Goal: Transaction & Acquisition: Purchase product/service

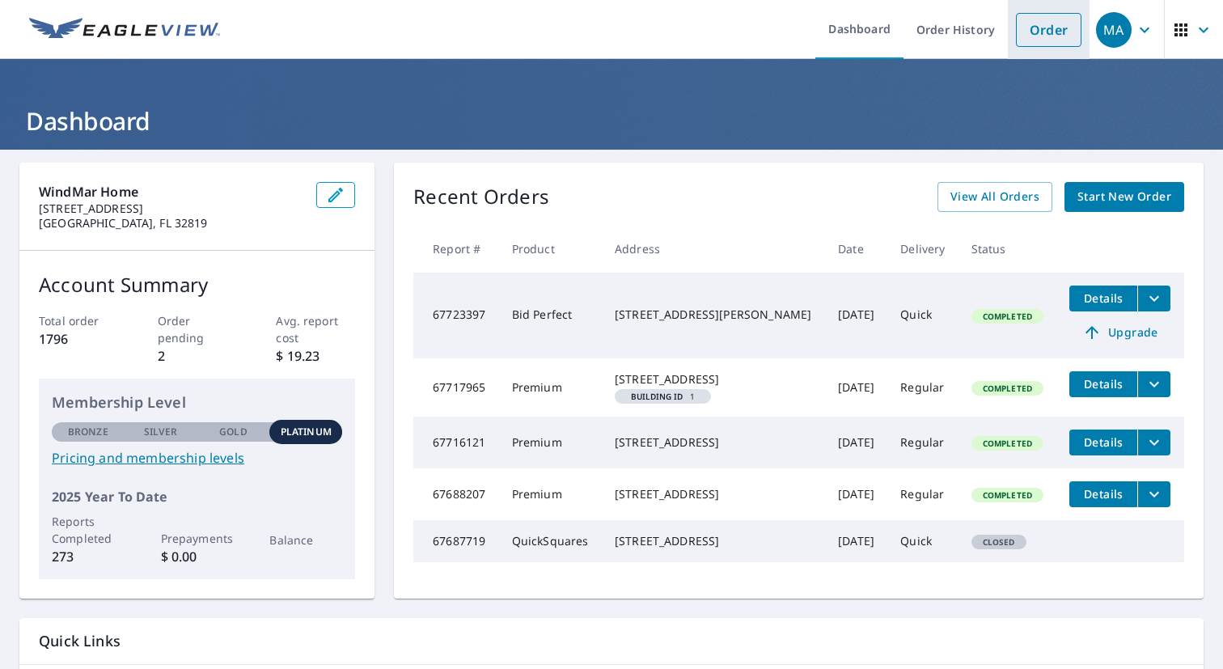
click at [1027, 27] on link "Order" at bounding box center [1049, 30] width 66 height 34
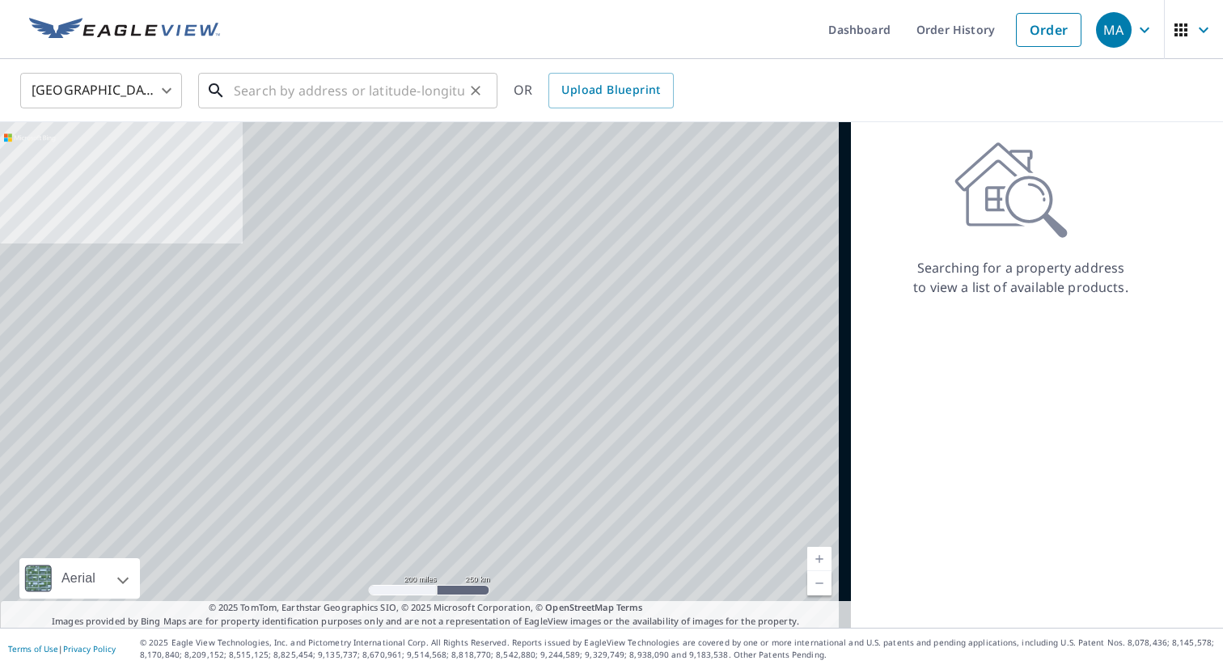
click at [413, 88] on input "text" at bounding box center [349, 90] width 231 height 45
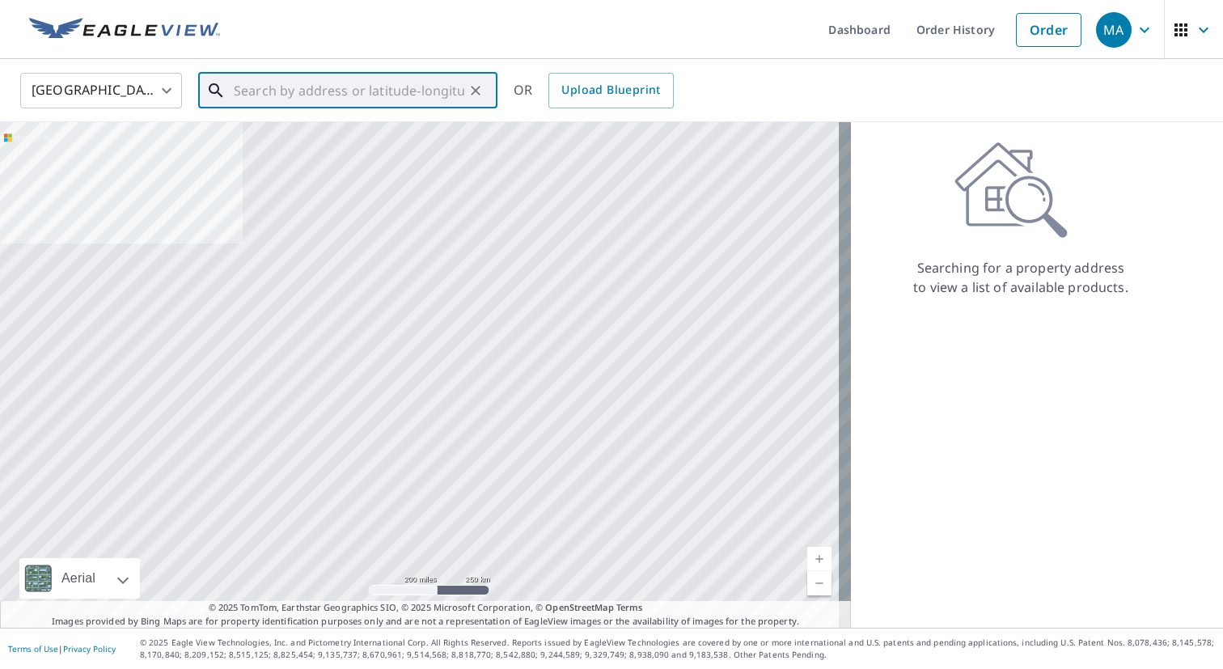
paste input "RL8024 [PERSON_NAME] [PERSON_NAME] 1504 [PERSON_NAME] DR [PERSON_NAME][GEOGRAPH…"
type input "RL8024 [PERSON_NAME] [PERSON_NAME] 1504 [PERSON_NAME] DR [PERSON_NAME][GEOGRAPH…"
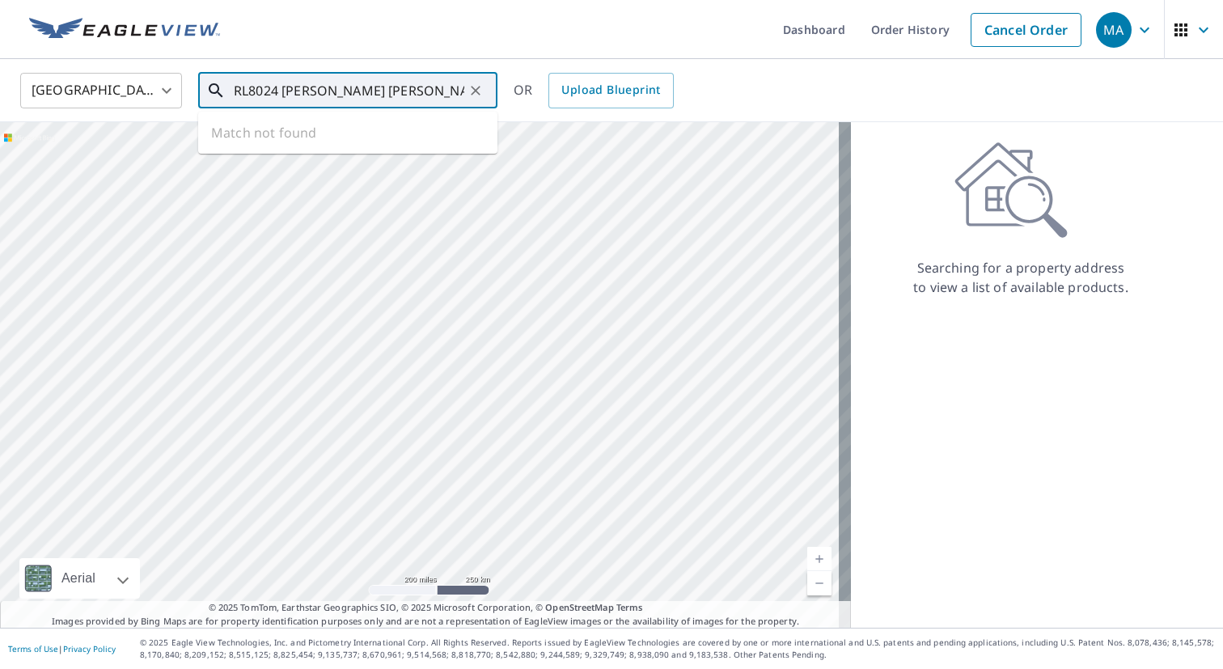
scroll to position [0, 97]
click at [477, 90] on icon "Clear" at bounding box center [476, 91] width 16 height 16
click at [373, 97] on input "text" at bounding box center [349, 90] width 231 height 45
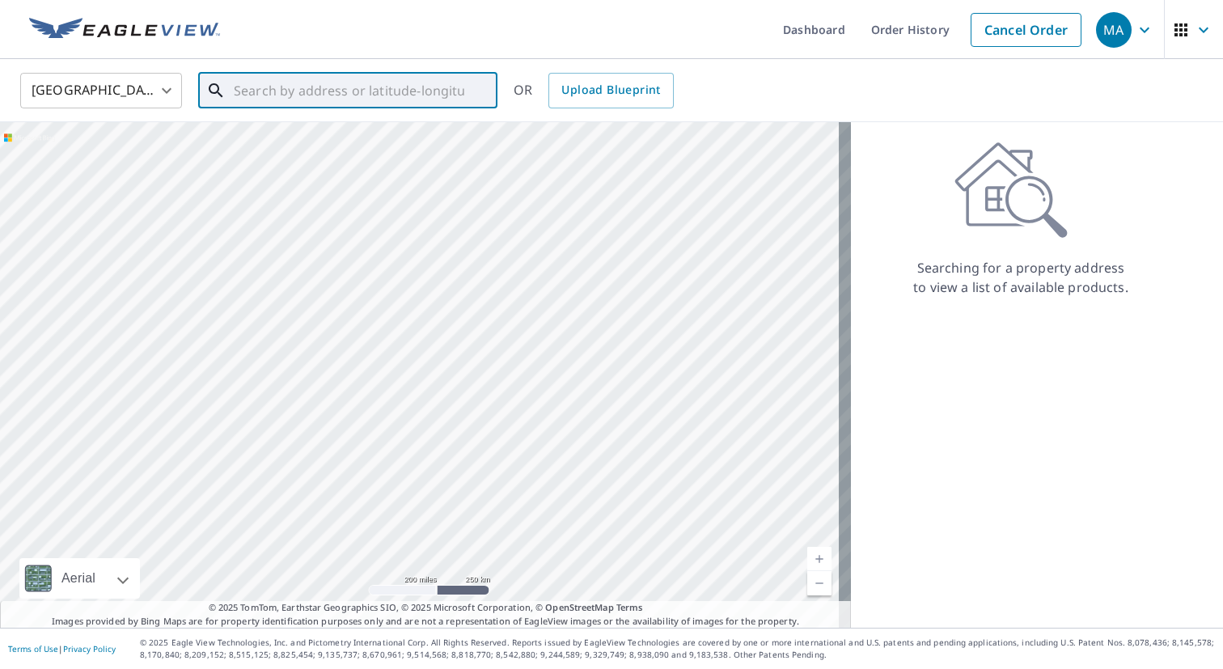
paste input "RL8024 [PERSON_NAME] [PERSON_NAME] 1504 [PERSON_NAME] DR [PERSON_NAME][GEOGRAPH…"
click at [286, 93] on input "RL8024 [PERSON_NAME] [PERSON_NAME] 1504 [PERSON_NAME] DR [PERSON_NAME][GEOGRAPH…" at bounding box center [349, 90] width 231 height 45
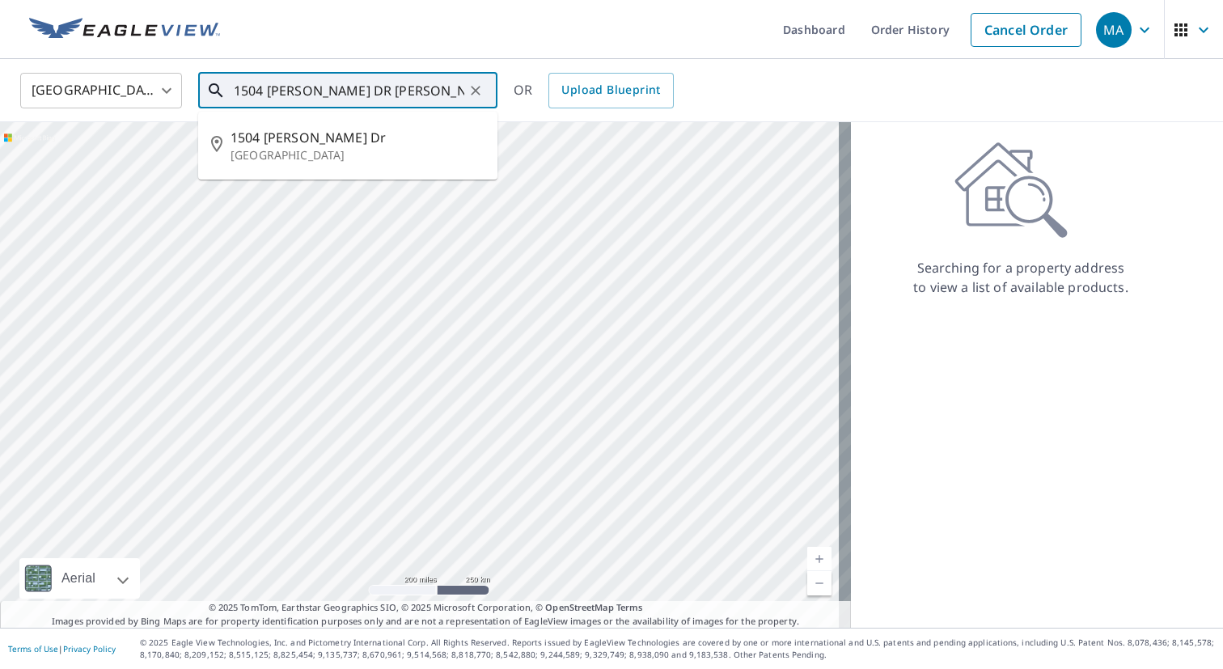
type input "1504 [PERSON_NAME] DR [PERSON_NAME][GEOGRAPHIC_DATA]"
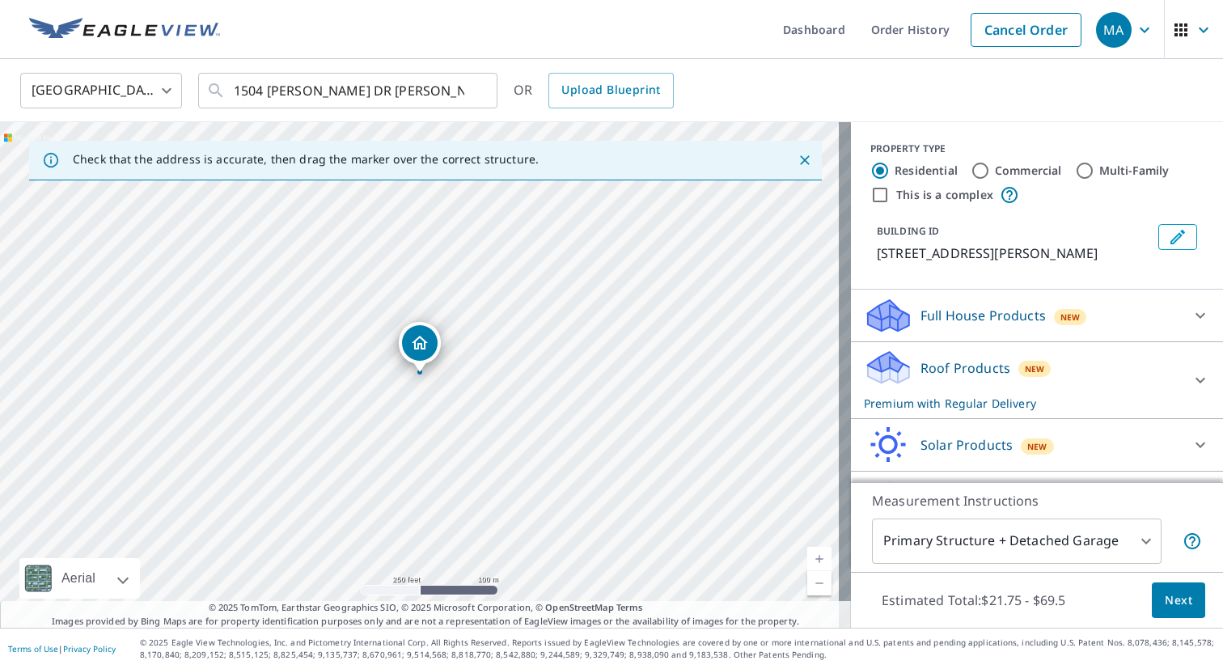
click at [945, 367] on p "Roof Products" at bounding box center [966, 367] width 90 height 19
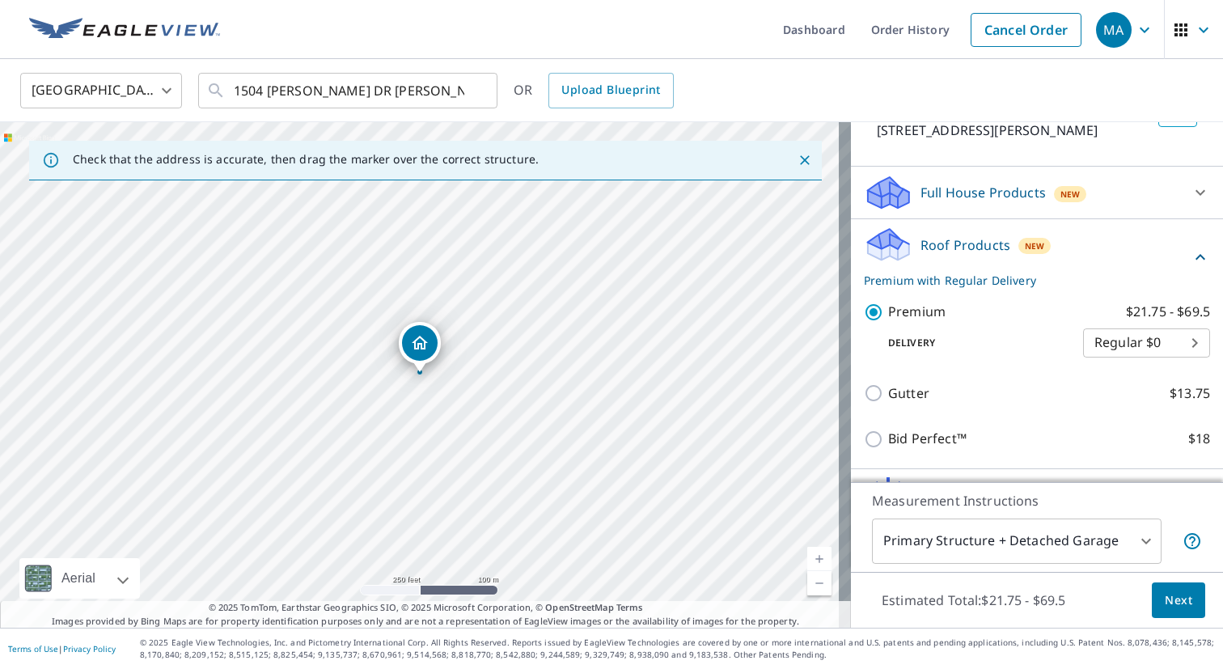
scroll to position [133, 0]
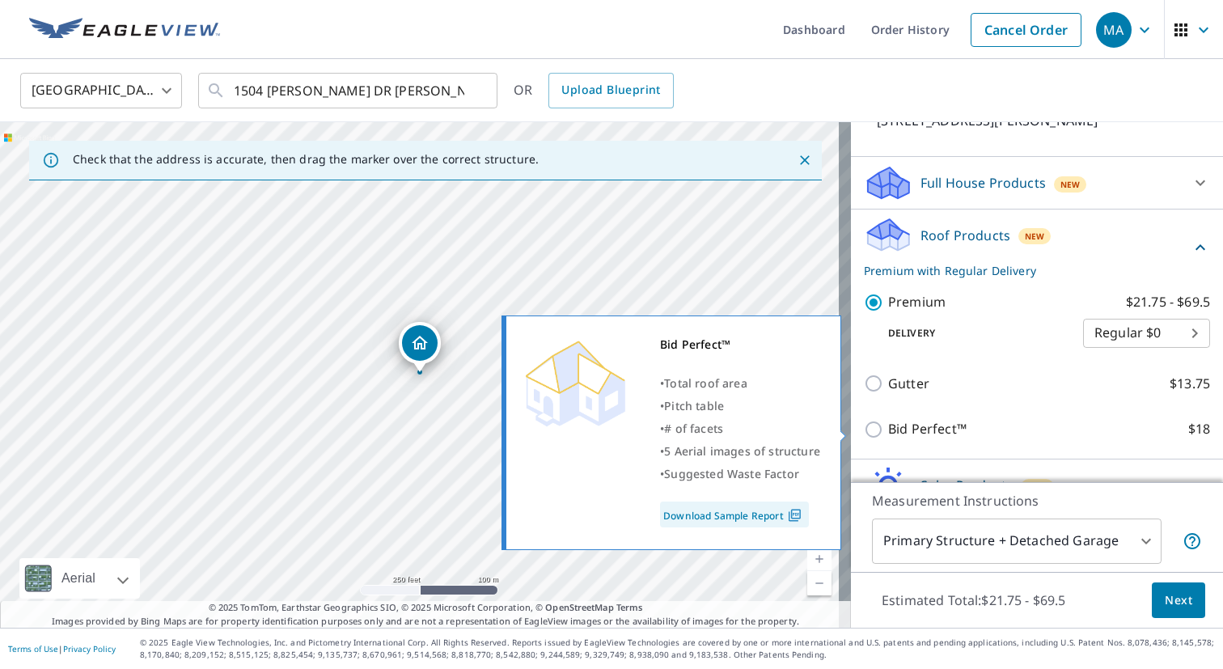
click at [866, 430] on input "Bid Perfect™ $18" at bounding box center [876, 429] width 24 height 19
checkbox input "true"
checkbox input "false"
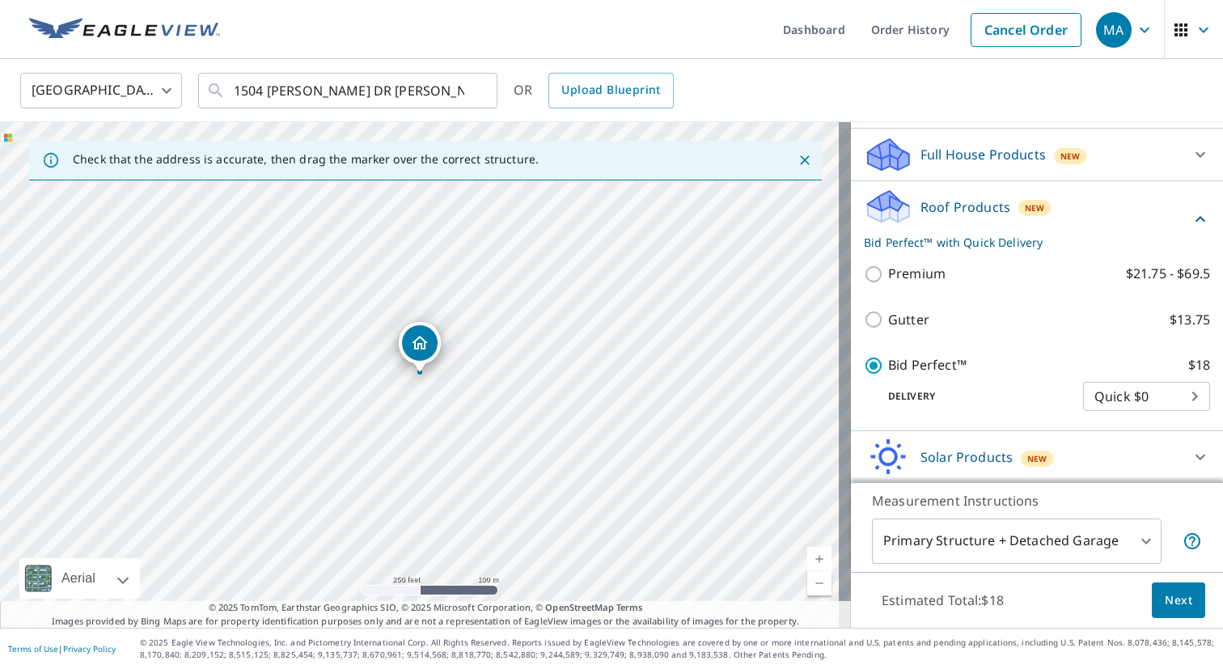
scroll to position [162, 0]
click at [1169, 601] on span "Next" at bounding box center [1179, 601] width 28 height 20
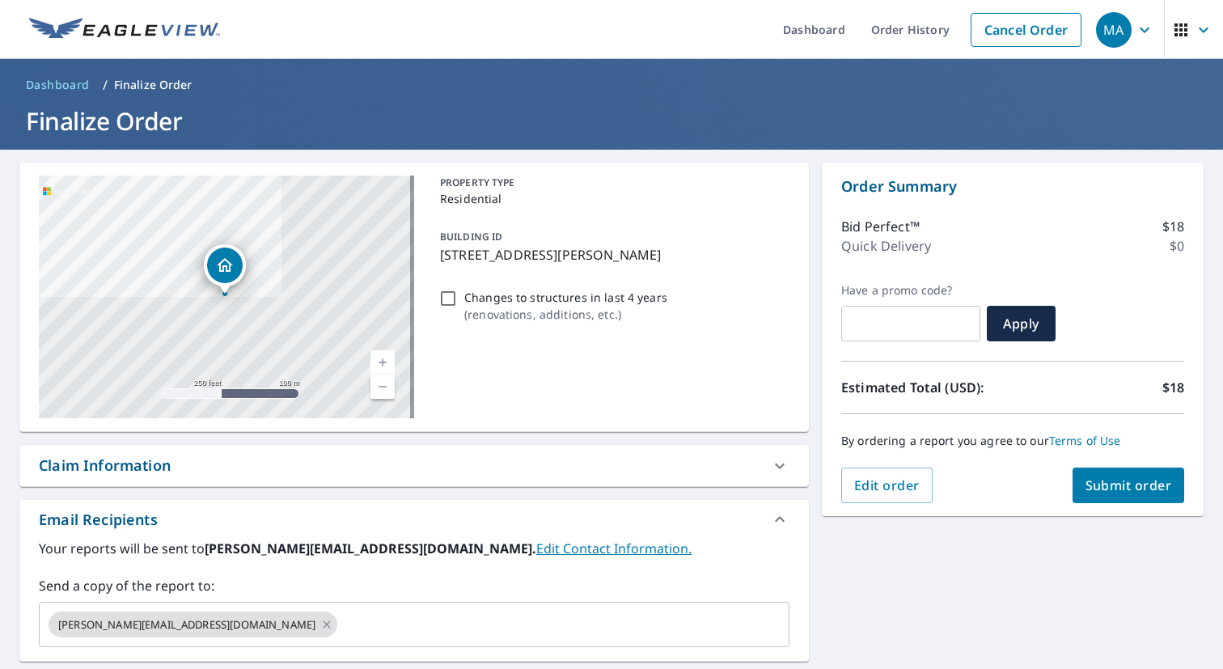
click at [1127, 485] on span "Submit order" at bounding box center [1129, 485] width 87 height 18
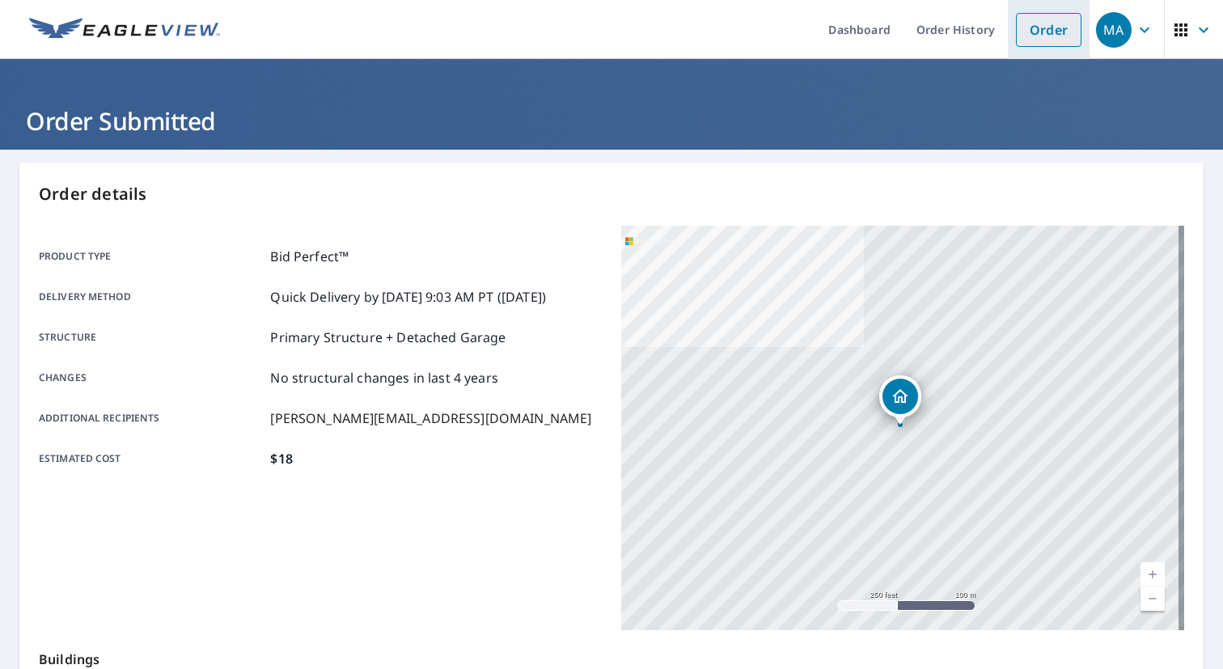
click at [1044, 20] on link "Order" at bounding box center [1049, 30] width 66 height 34
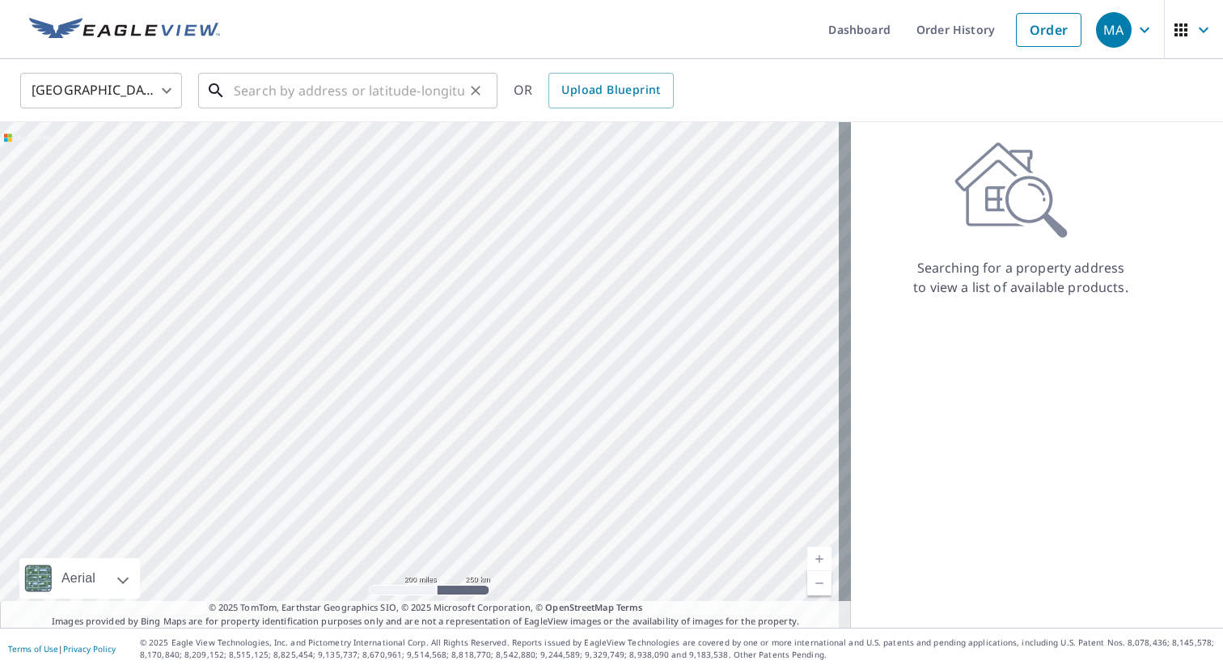
click at [392, 104] on input "text" at bounding box center [349, 90] width 231 height 45
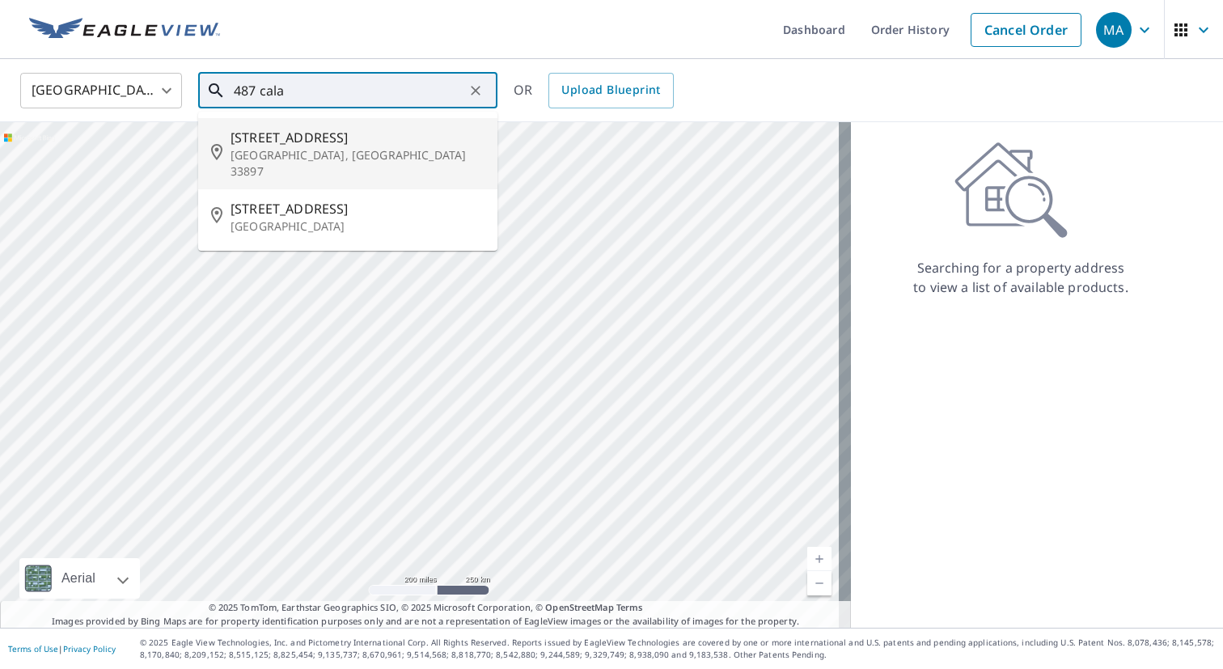
click at [363, 147] on p "[GEOGRAPHIC_DATA], [GEOGRAPHIC_DATA] 33897" at bounding box center [358, 163] width 254 height 32
type input "[STREET_ADDRESS][PERSON_NAME]"
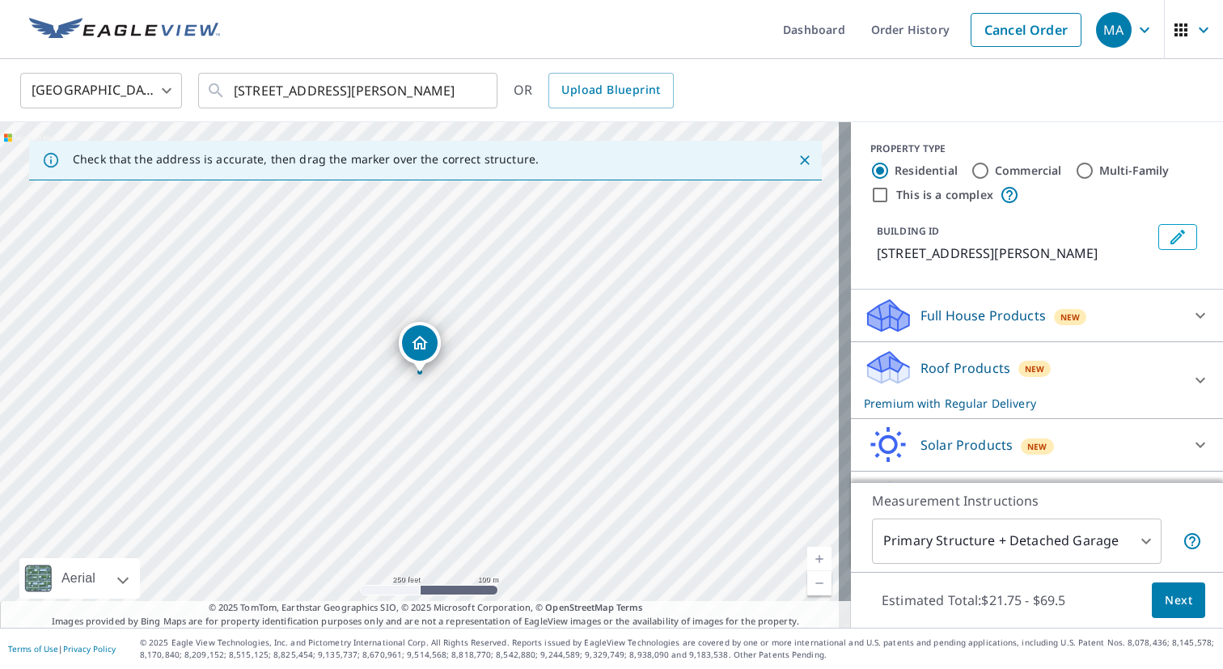
click at [950, 378] on p "Roof Products" at bounding box center [966, 367] width 90 height 19
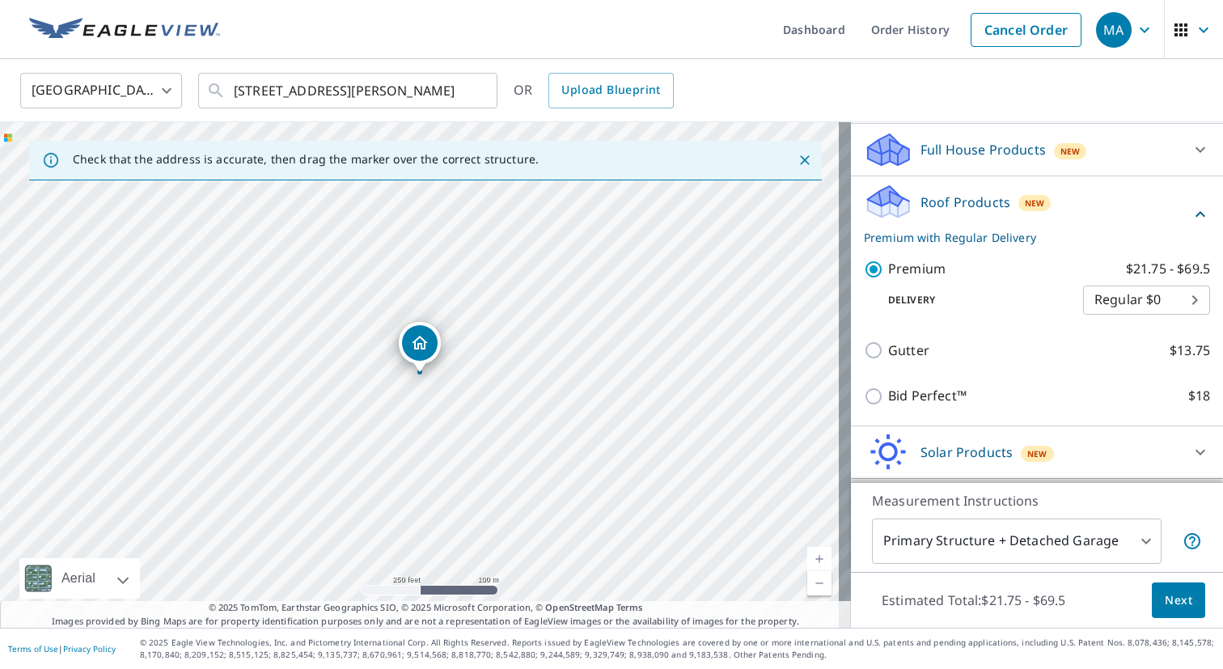
scroll to position [205, 0]
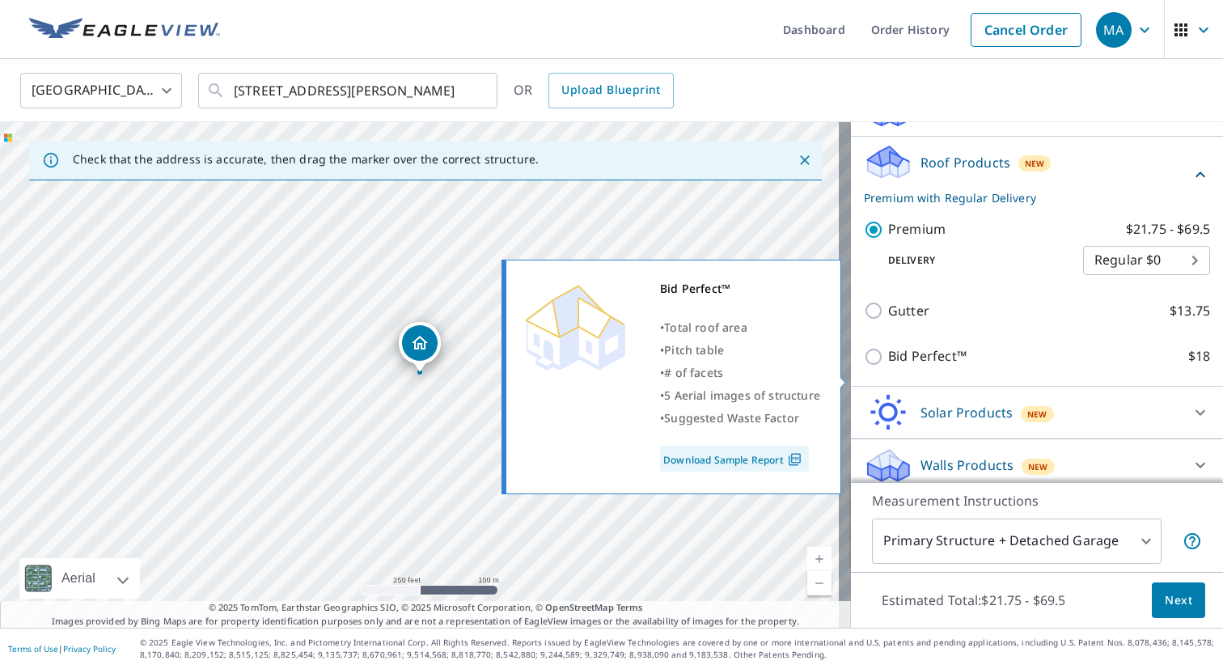
click at [915, 366] on p "Bid Perfect™" at bounding box center [927, 356] width 78 height 20
click at [888, 366] on input "Bid Perfect™ $18" at bounding box center [876, 356] width 24 height 19
checkbox input "true"
checkbox input "false"
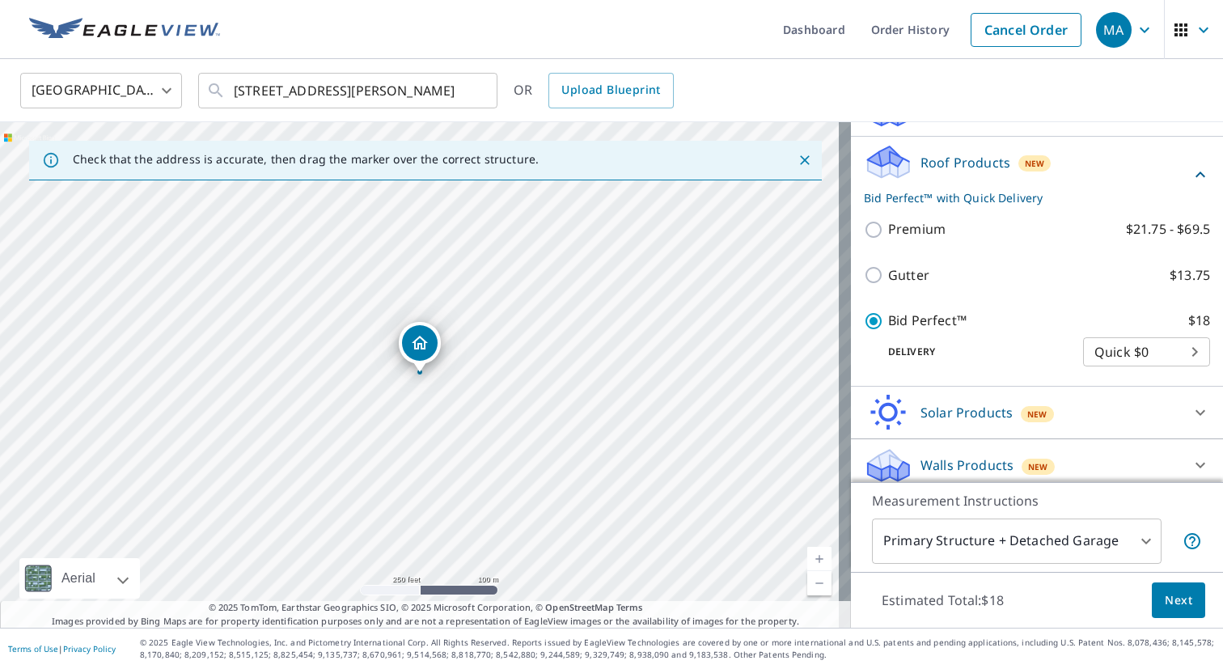
click at [1175, 608] on span "Next" at bounding box center [1179, 601] width 28 height 20
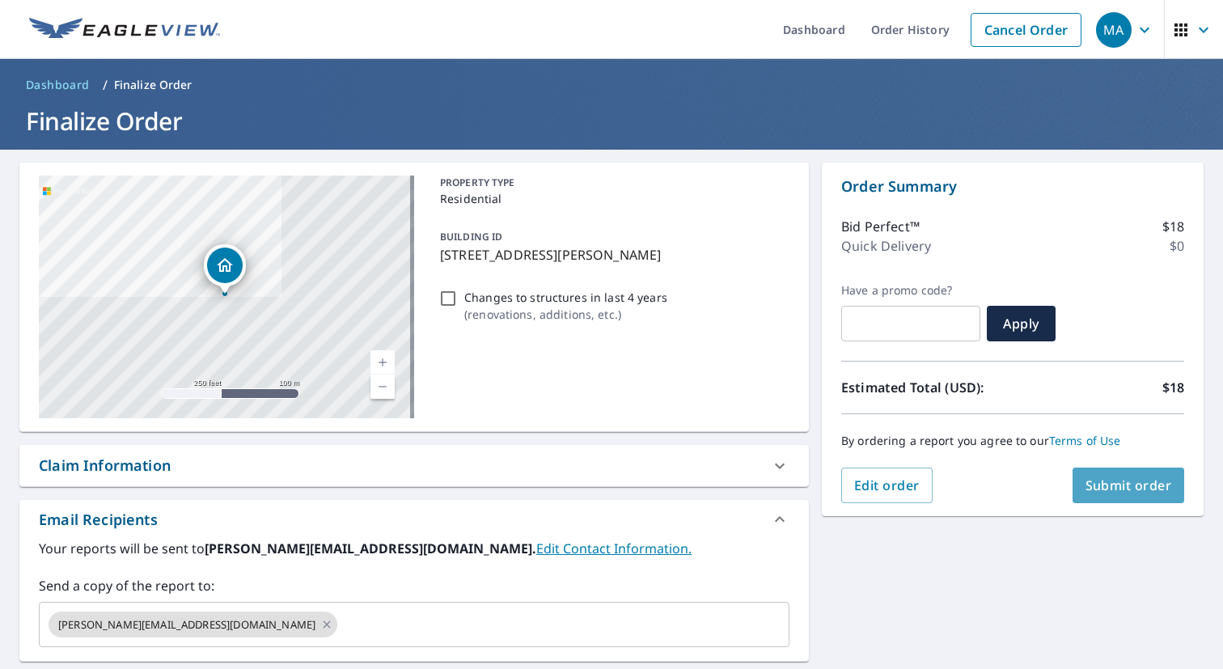
click at [1128, 483] on span "Submit order" at bounding box center [1129, 485] width 87 height 18
